Goal: Task Accomplishment & Management: Manage account settings

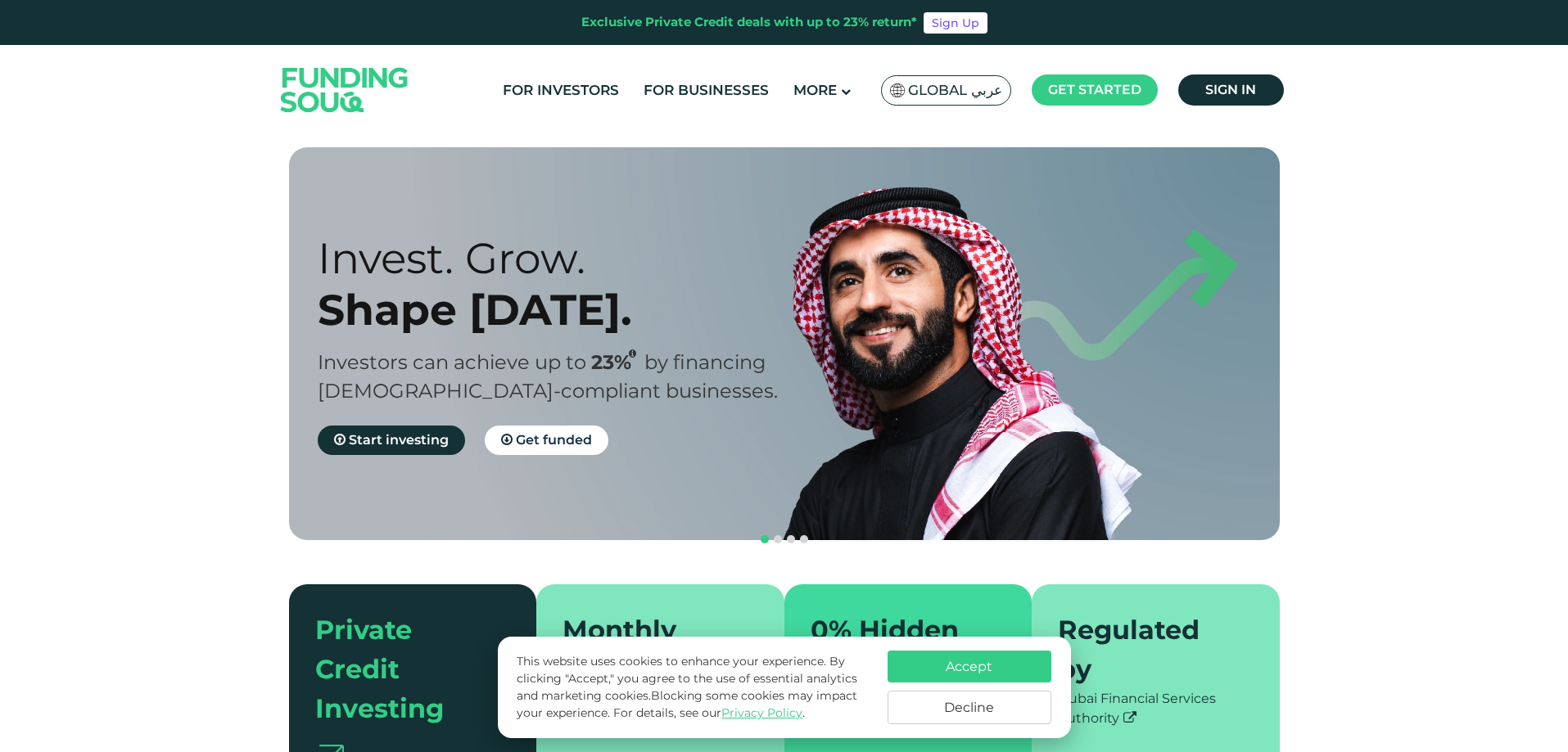
drag, startPoint x: 0, startPoint y: 0, endPoint x: 1217, endPoint y: 86, distance: 1220.0
click at [1217, 86] on span "Sign in" at bounding box center [1229, 89] width 50 height 16
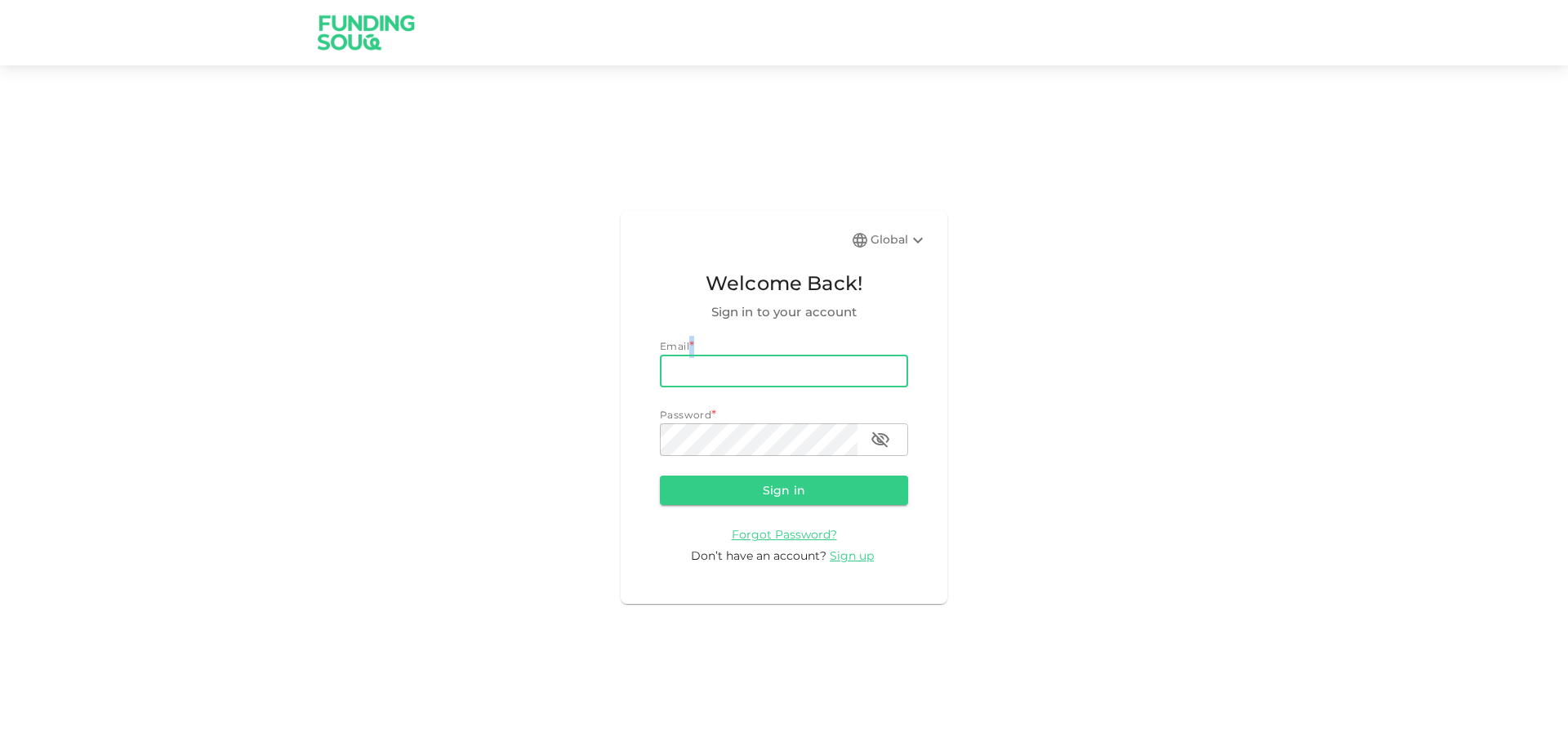
drag, startPoint x: 754, startPoint y: 357, endPoint x: 745, endPoint y: 365, distance: 12.0
click at [752, 359] on div "Email * email email" at bounding box center [784, 363] width 248 height 49
click at [745, 365] on input "email" at bounding box center [784, 371] width 248 height 33
type input "meric.yzc05@gmail.com"
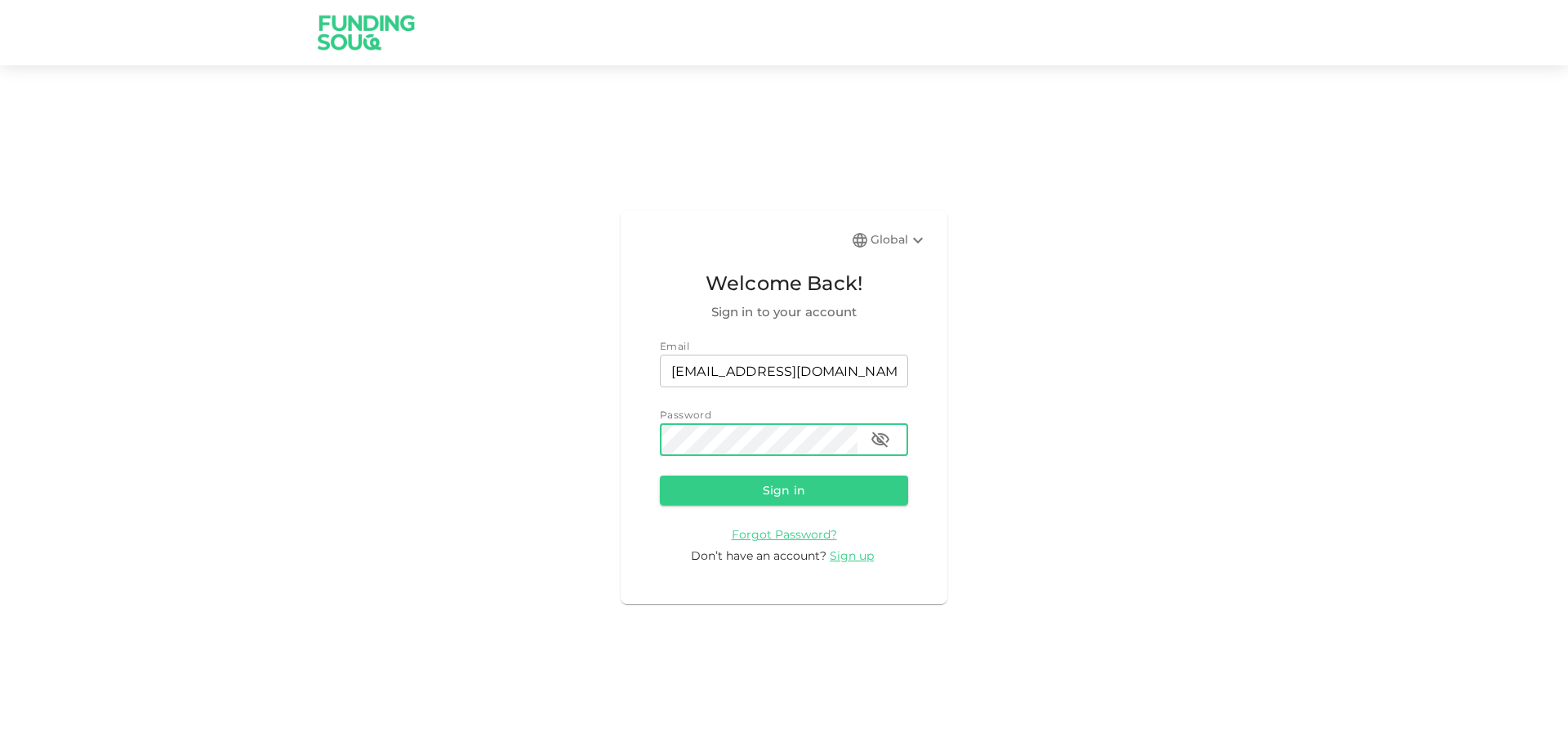
click at [660, 475] on button "Sign in" at bounding box center [784, 490] width 248 height 29
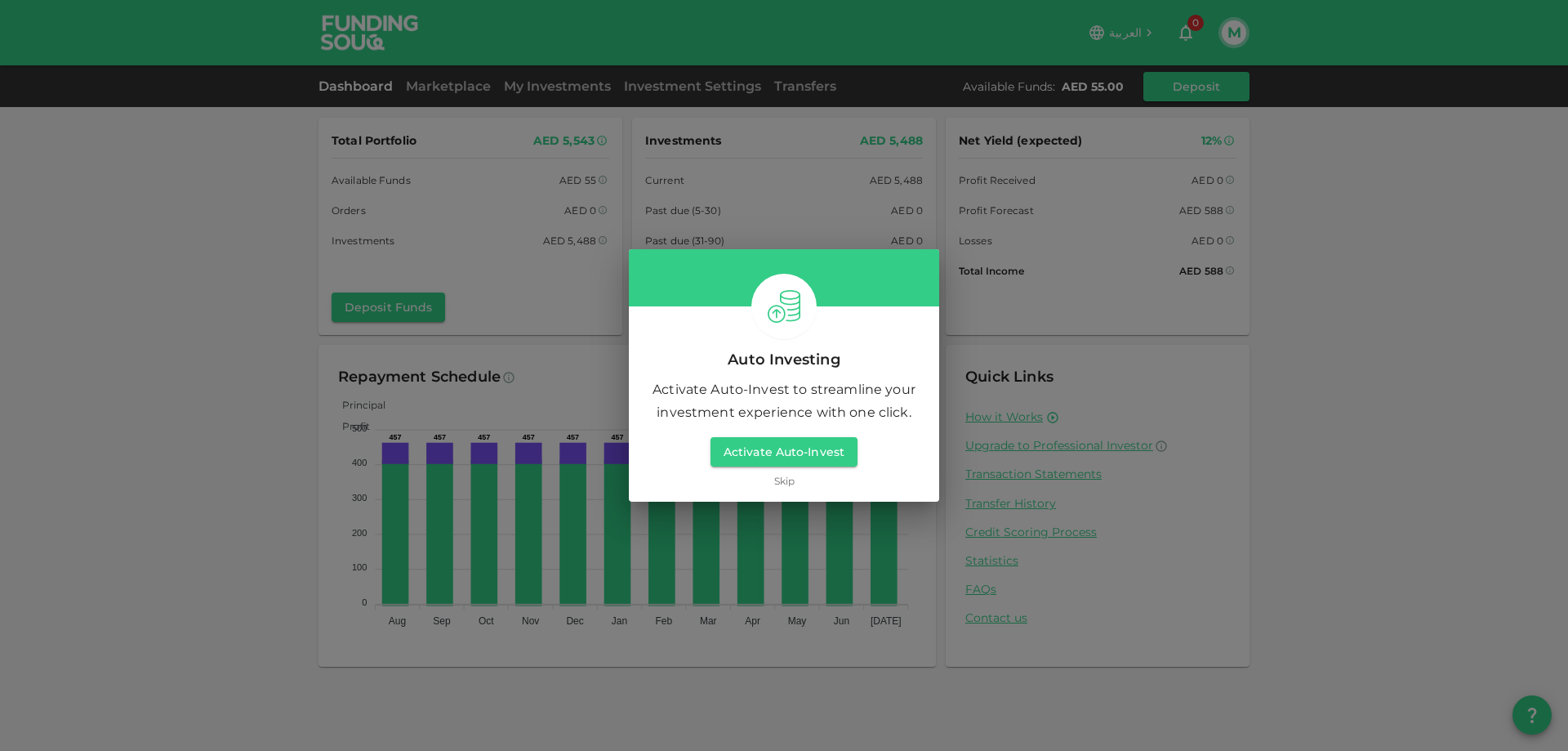
click at [788, 484] on link "Skip" at bounding box center [784, 481] width 20 height 16
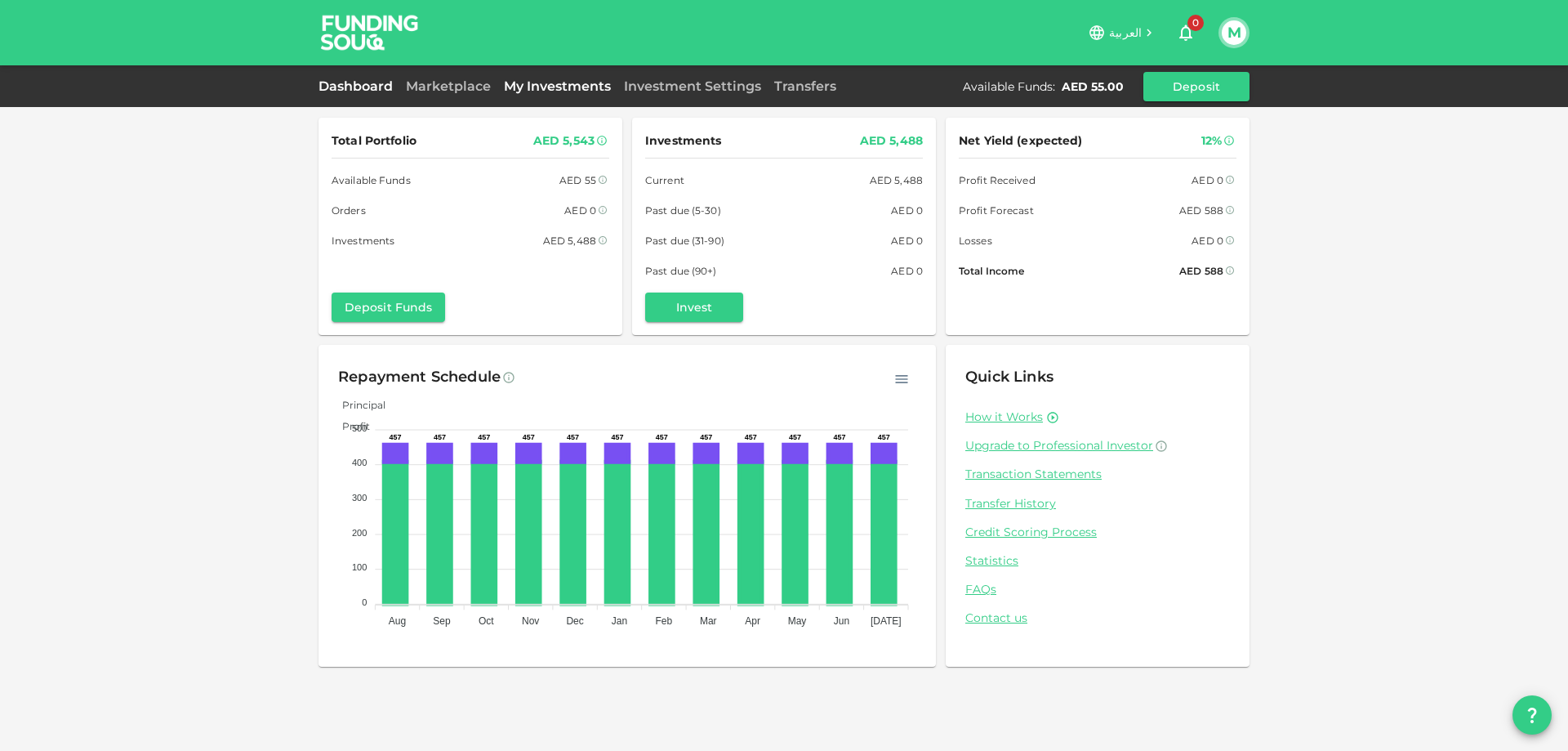
drag, startPoint x: 460, startPoint y: 85, endPoint x: 500, endPoint y: 85, distance: 40.0
click at [460, 87] on link "Marketplace" at bounding box center [447, 86] width 98 height 16
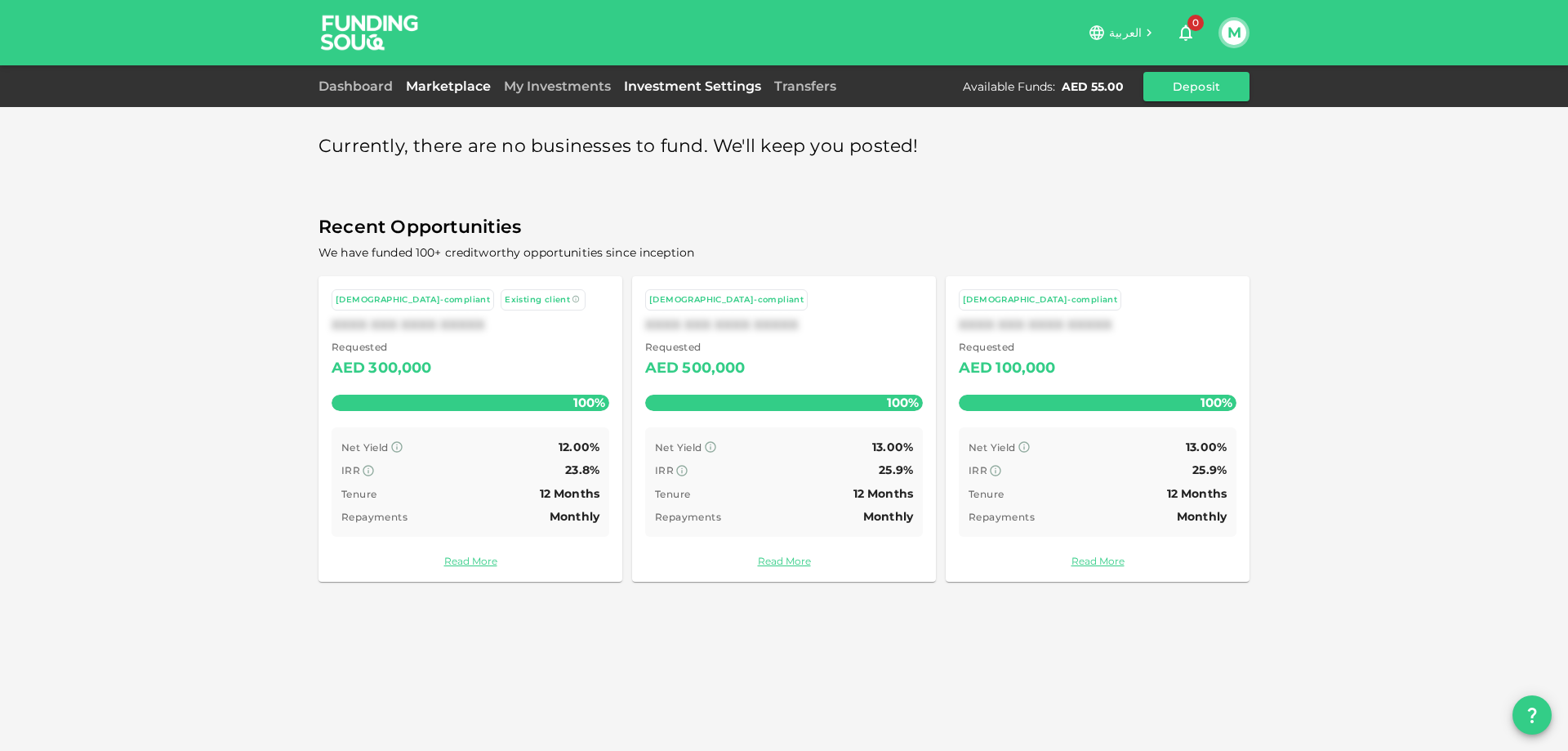
click at [672, 84] on link "Investment Settings" at bounding box center [692, 86] width 151 height 16
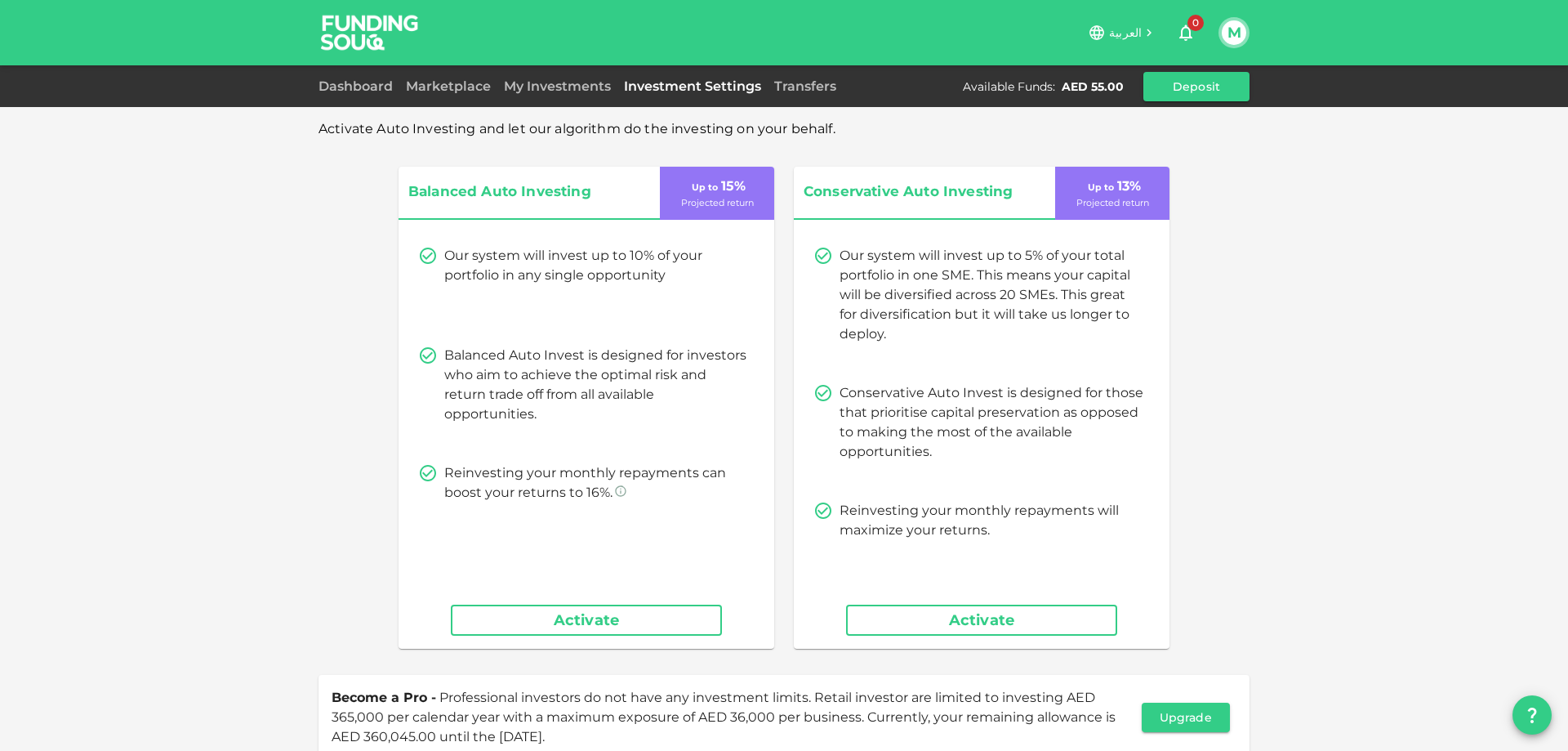
click at [606, 96] on div "My Investments" at bounding box center [557, 86] width 120 height 19
click at [585, 90] on link "My Investments" at bounding box center [557, 86] width 120 height 16
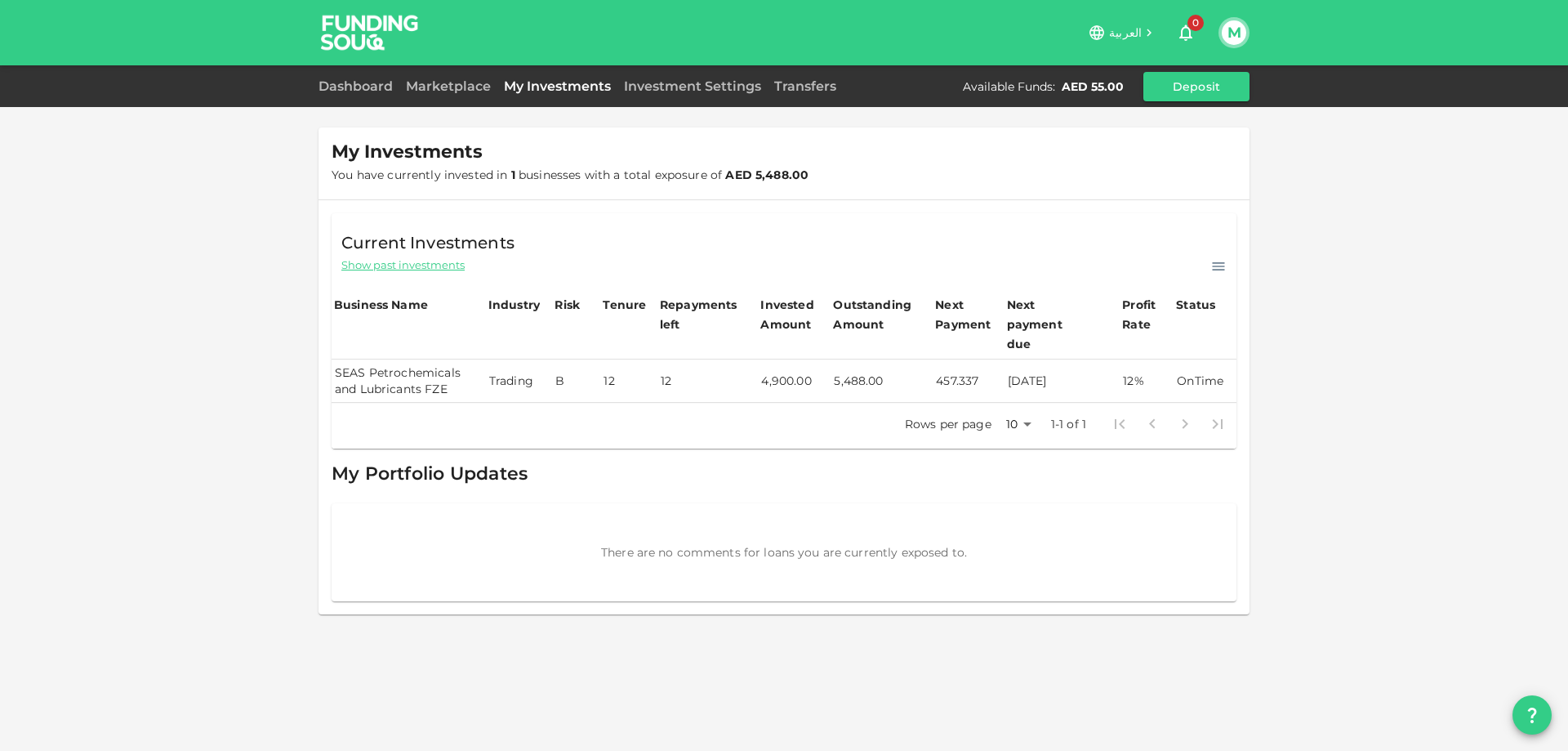
drag, startPoint x: 1007, startPoint y: 368, endPoint x: 1062, endPoint y: 371, distance: 55.1
click at [1062, 371] on td "22/08/2025" at bounding box center [1062, 380] width 116 height 43
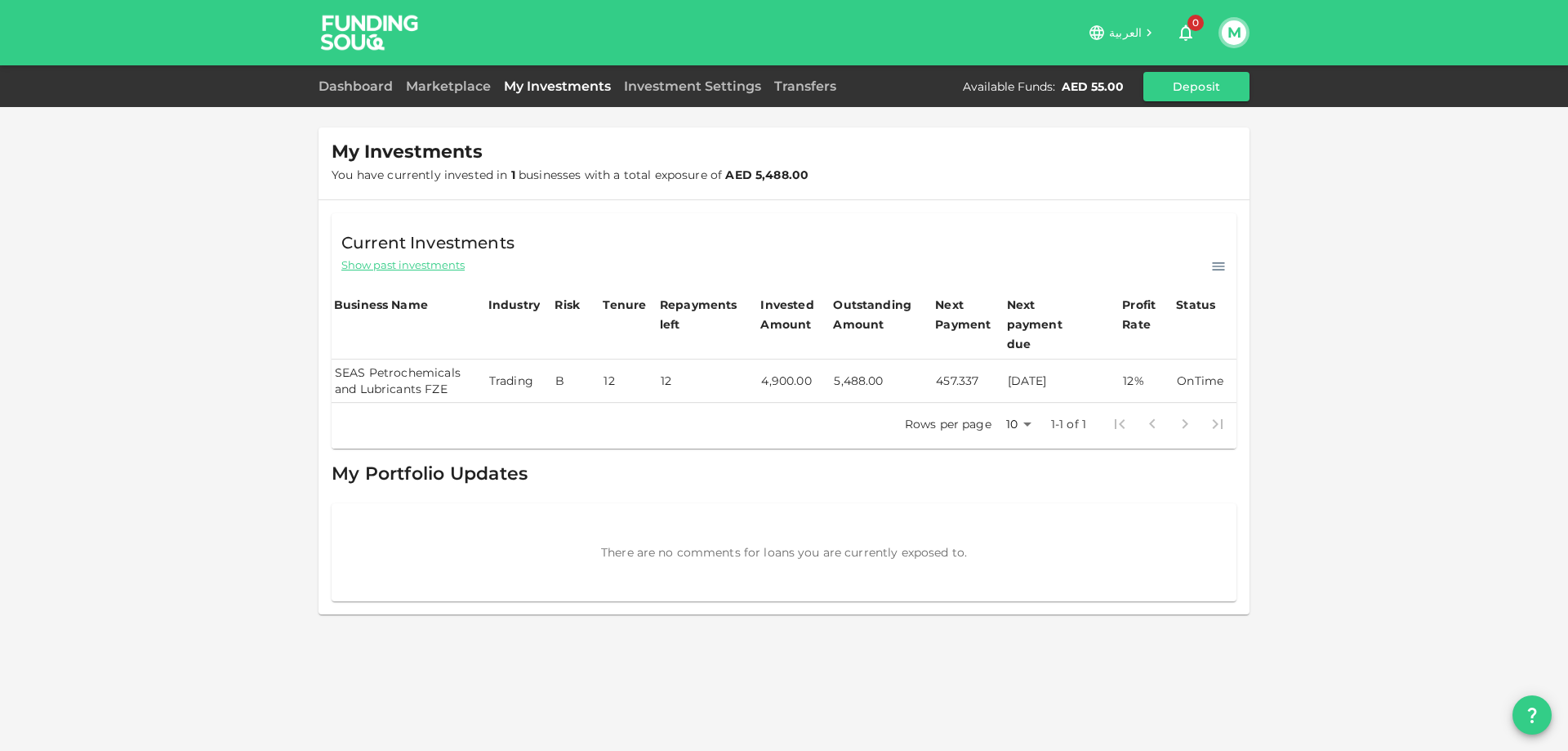
drag, startPoint x: 445, startPoint y: 367, endPoint x: 336, endPoint y: 357, distance: 109.5
click at [336, 359] on td "SEAS Petrochemicals and Lubricants FZE" at bounding box center [408, 380] width 154 height 43
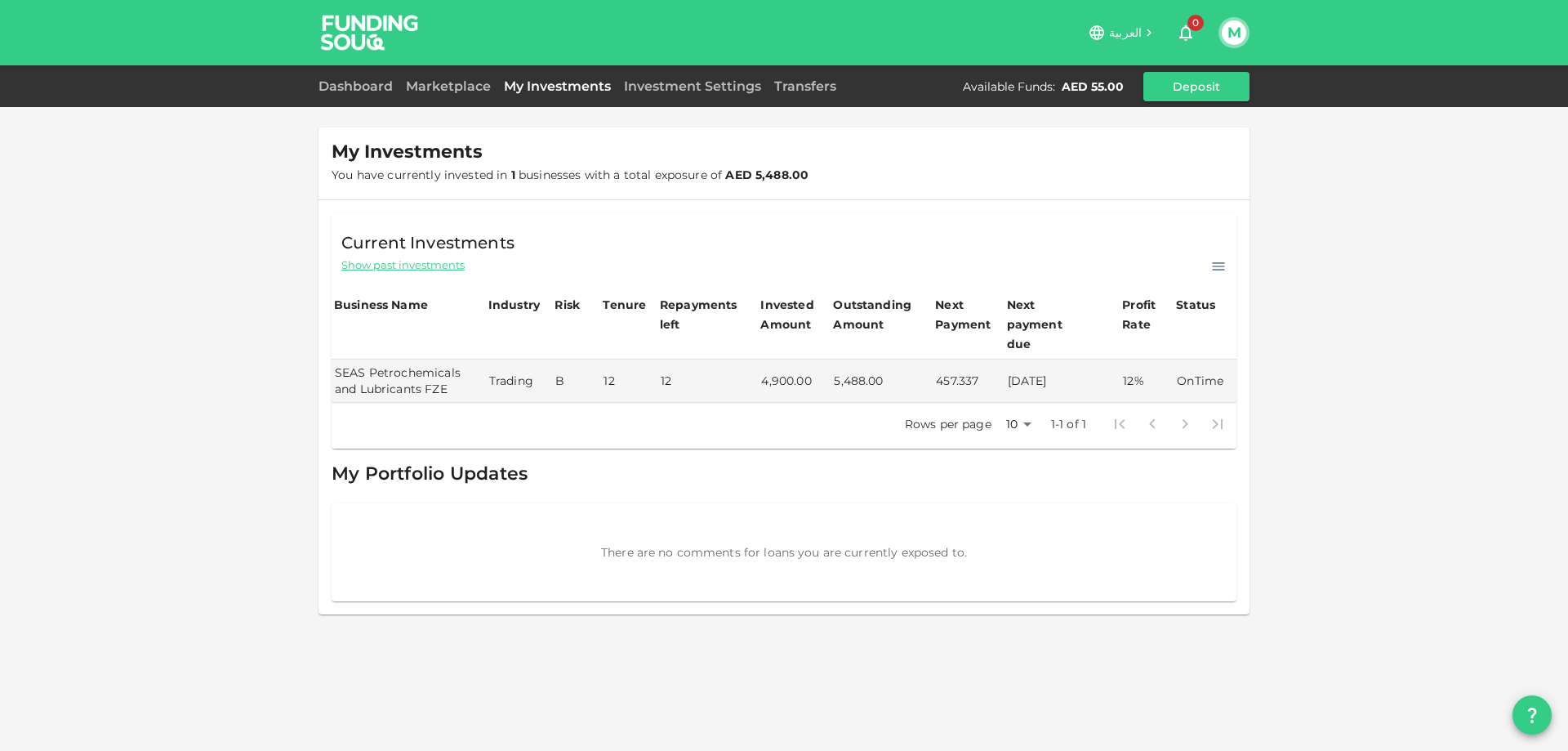
copy td "SEAS Petrochemicals and Lubricants FZE"
drag, startPoint x: 512, startPoint y: 175, endPoint x: 577, endPoint y: 178, distance: 65.1
click at [577, 178] on span "You have currently invested in 1 businesses with a total exposure of AED 5,488.…" at bounding box center [570, 175] width 477 height 15
click at [455, 93] on link "Marketplace" at bounding box center [447, 86] width 98 height 16
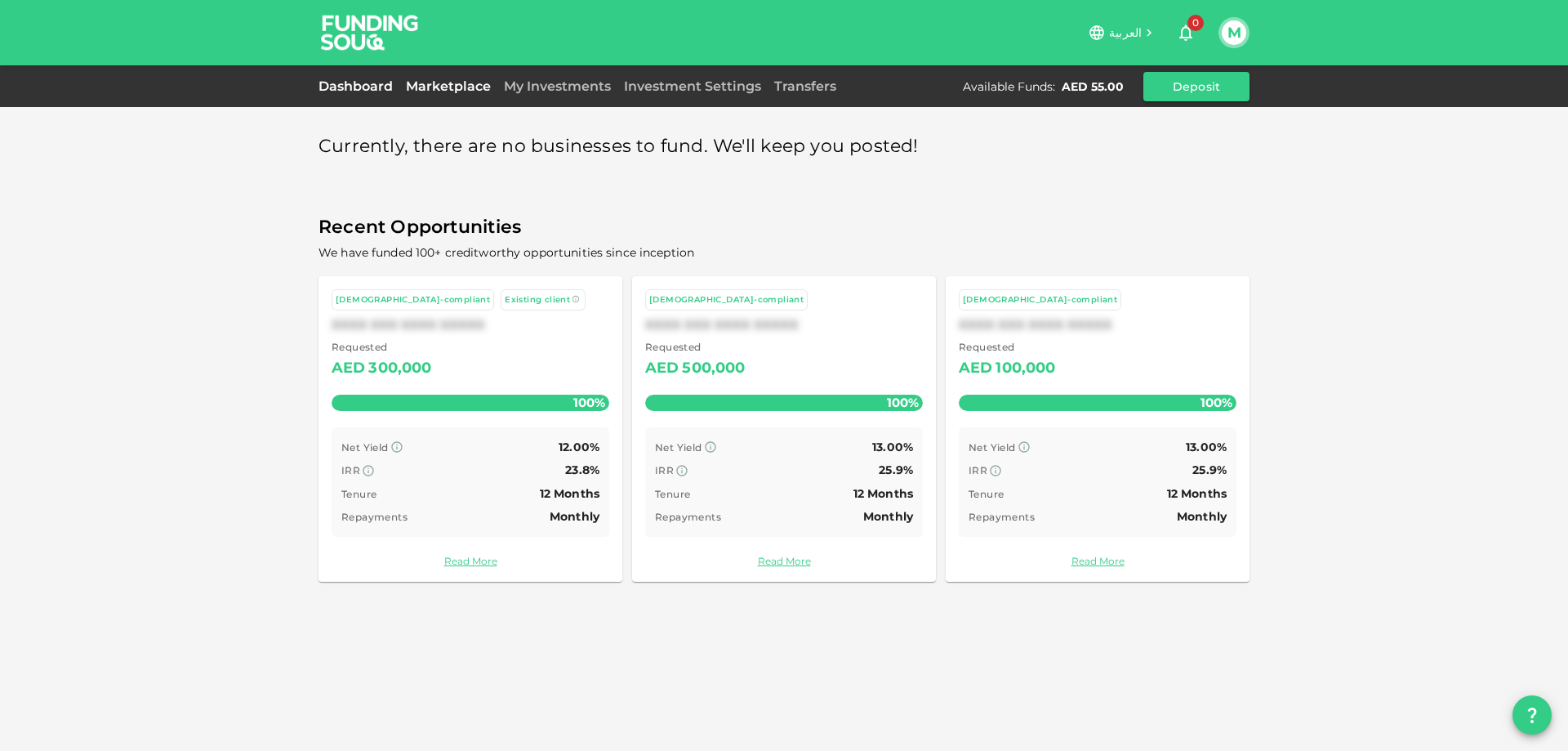
click at [353, 90] on link "Dashboard" at bounding box center [359, 86] width 81 height 16
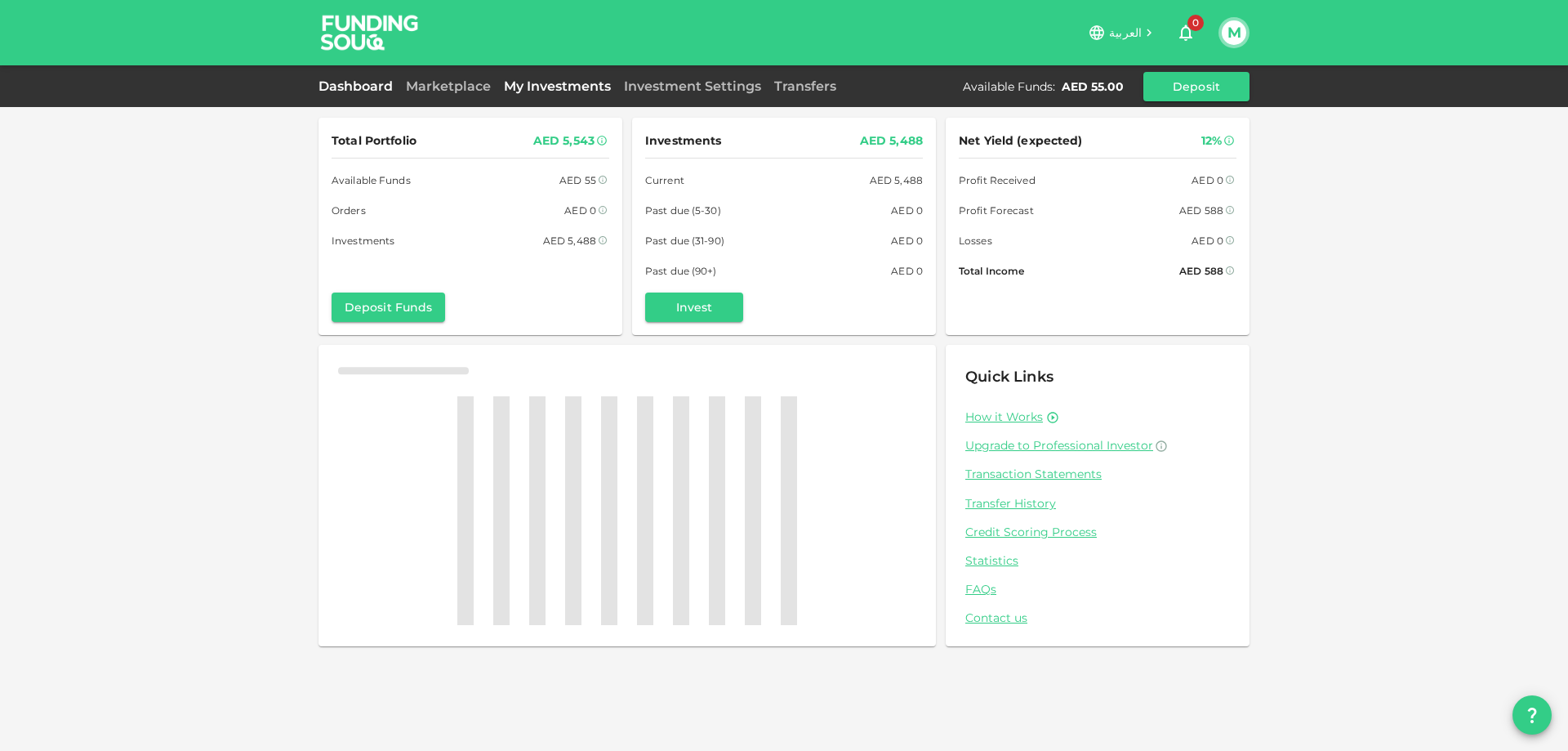
click at [539, 82] on link "My Investments" at bounding box center [557, 86] width 120 height 16
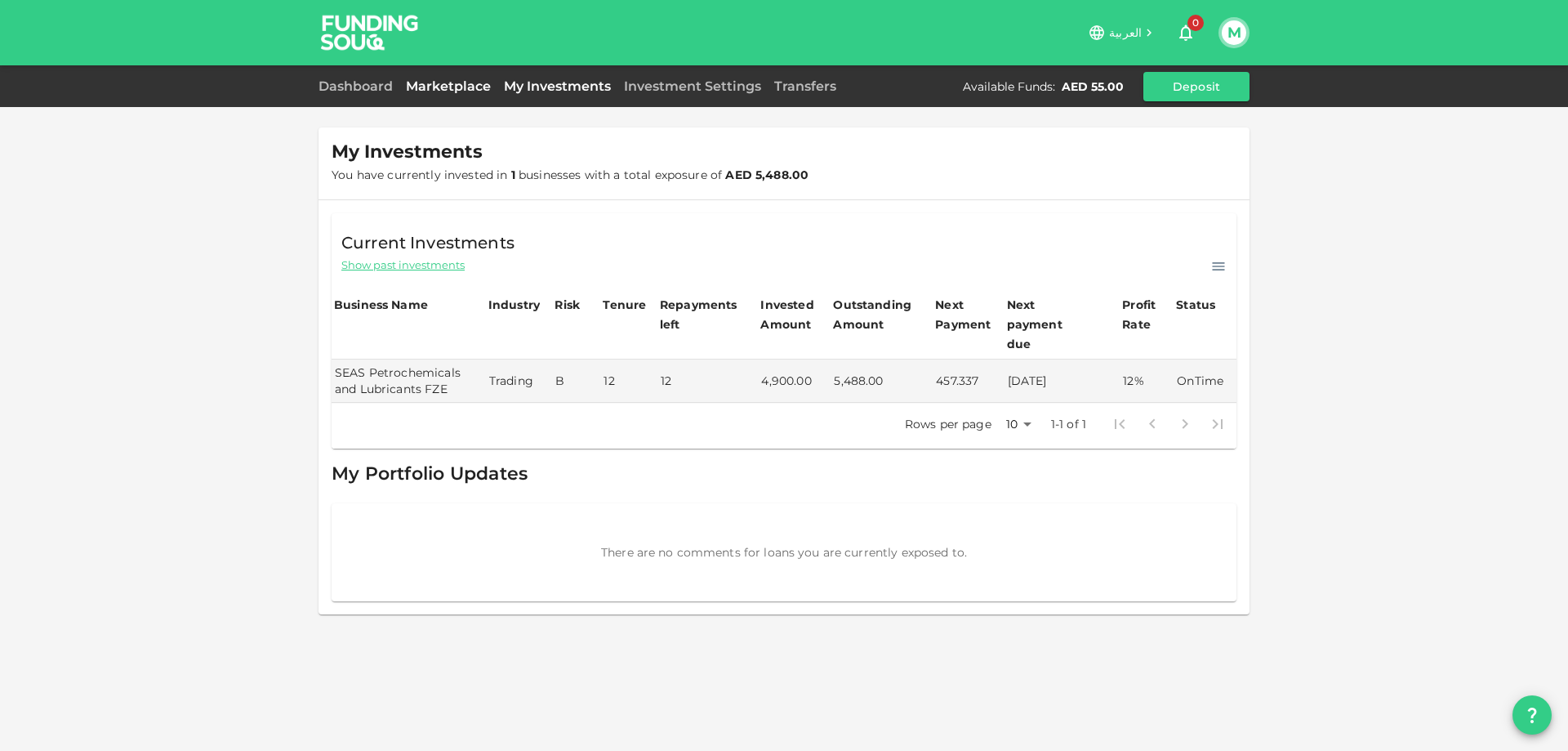
click at [408, 90] on link "Marketplace" at bounding box center [447, 86] width 98 height 16
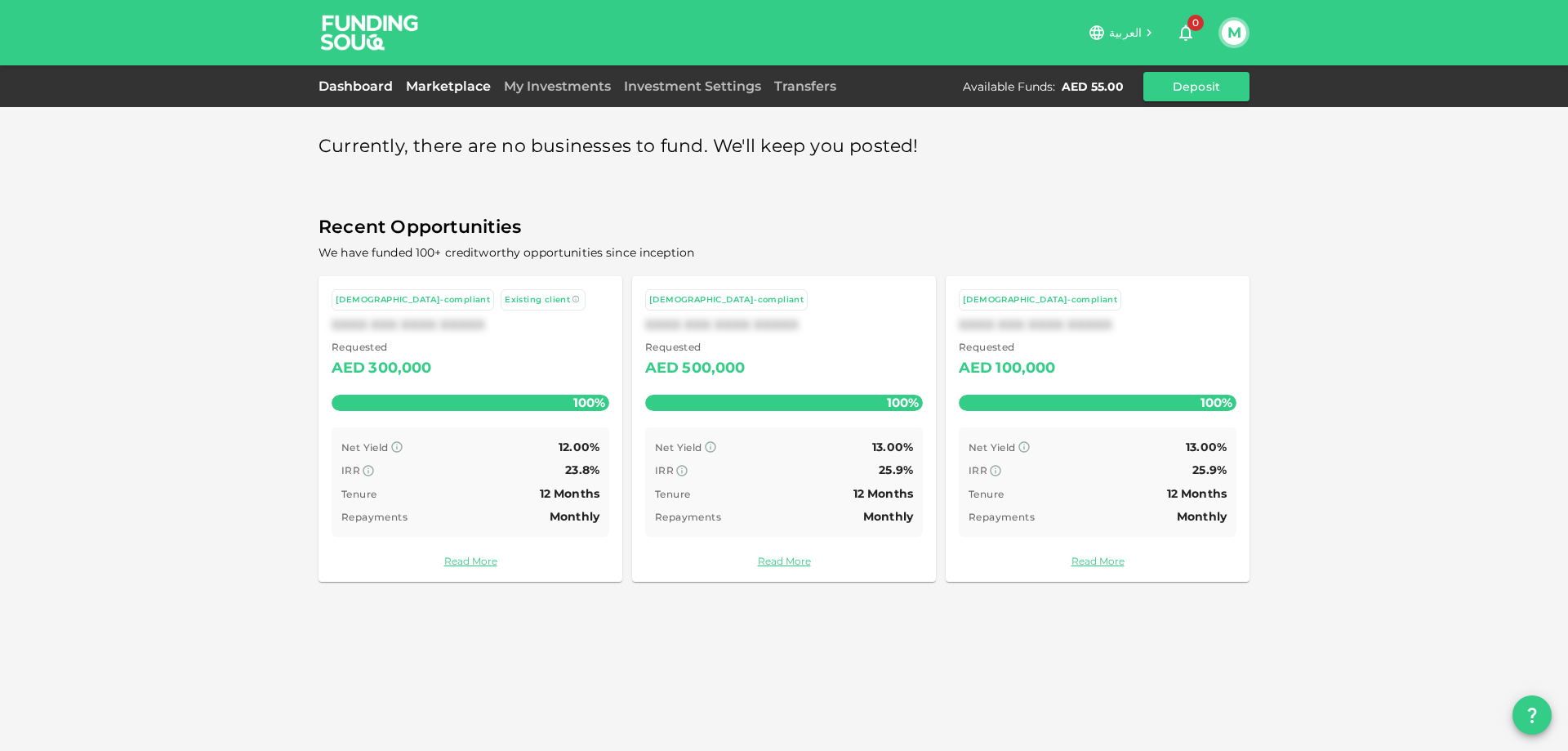
click at [375, 90] on link "Dashboard" at bounding box center [359, 86] width 81 height 16
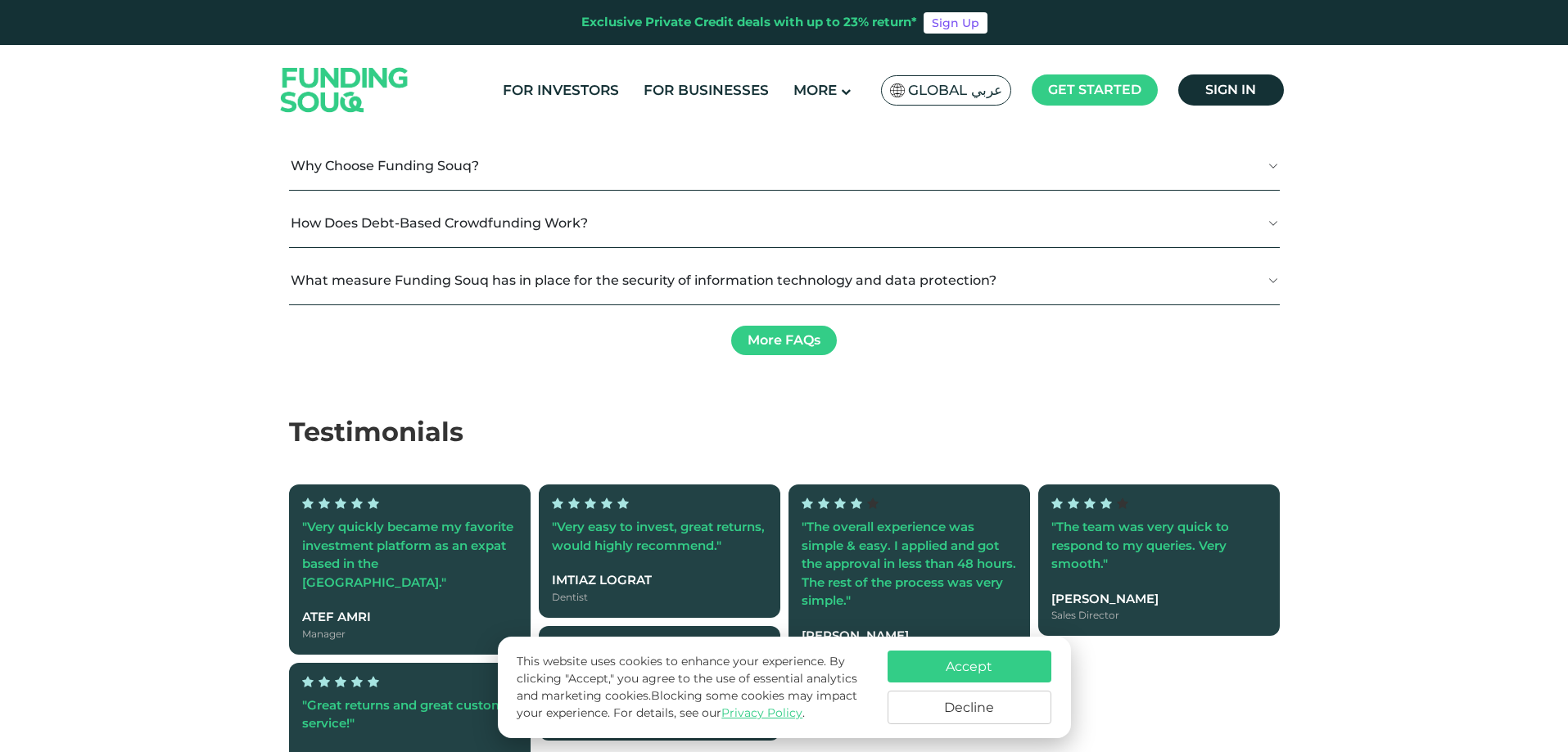
scroll to position [1773, 0]
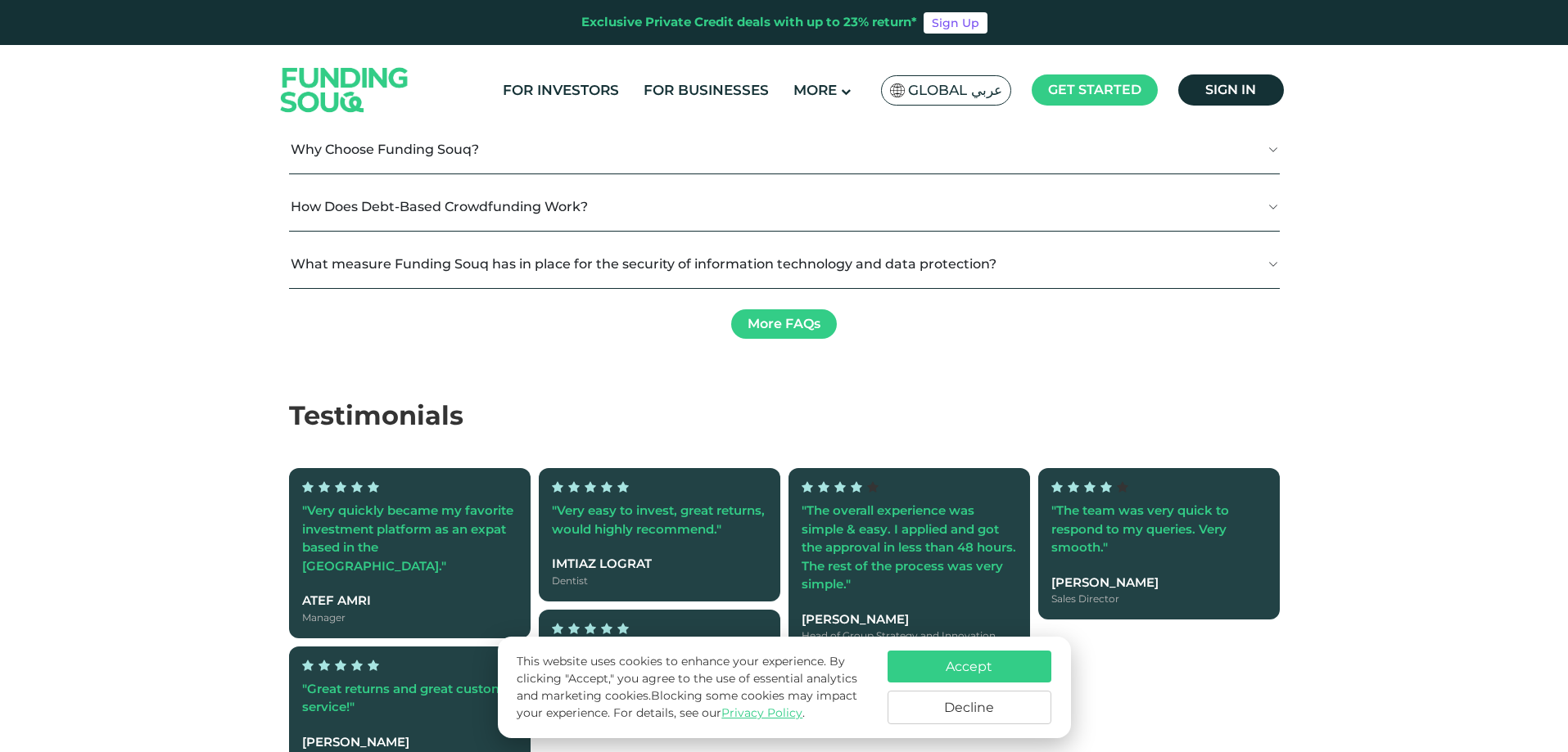
drag, startPoint x: 577, startPoint y: 553, endPoint x: 623, endPoint y: 553, distance: 46.0
